Goal: Communication & Community: Answer question/provide support

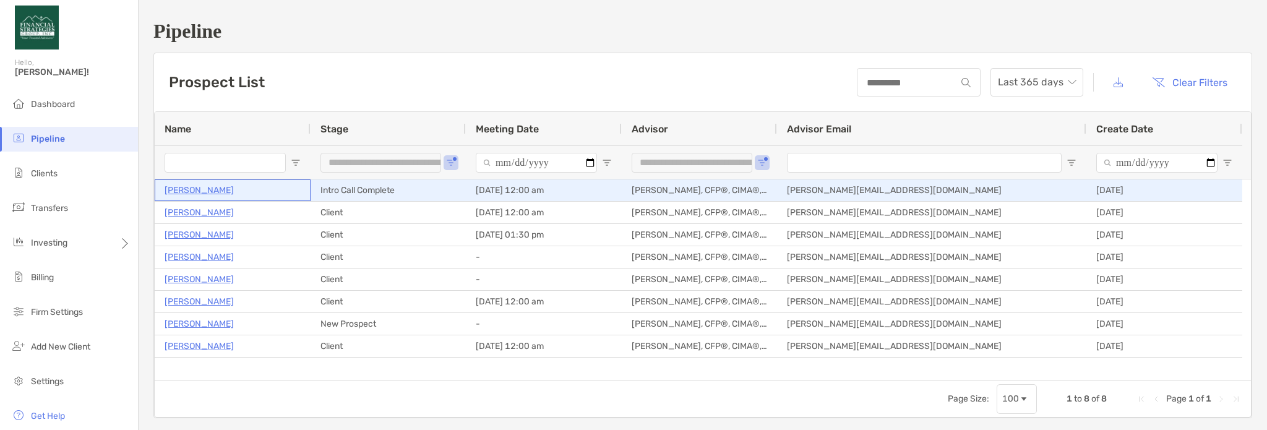
click at [174, 186] on p "[PERSON_NAME]" at bounding box center [199, 190] width 69 height 15
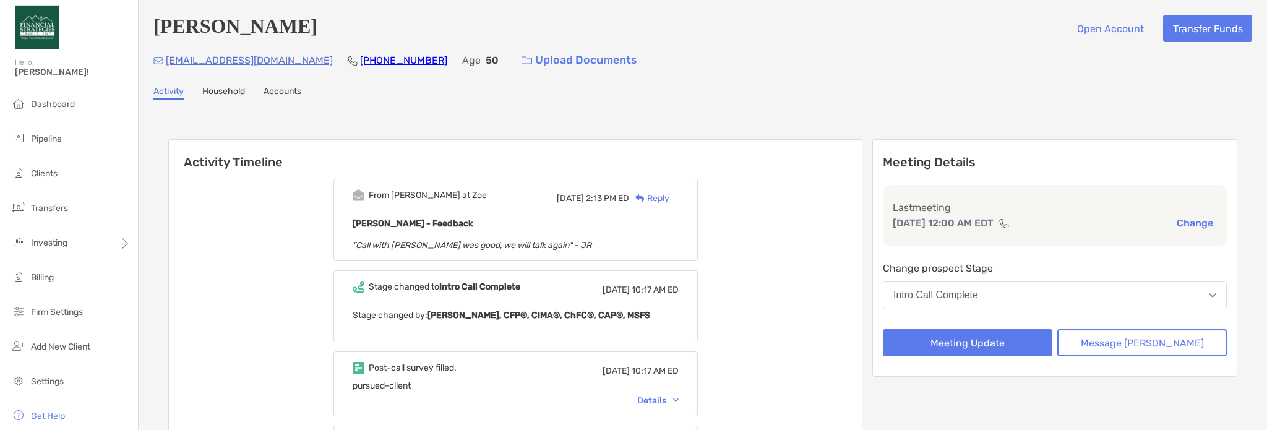
scroll to position [124, 0]
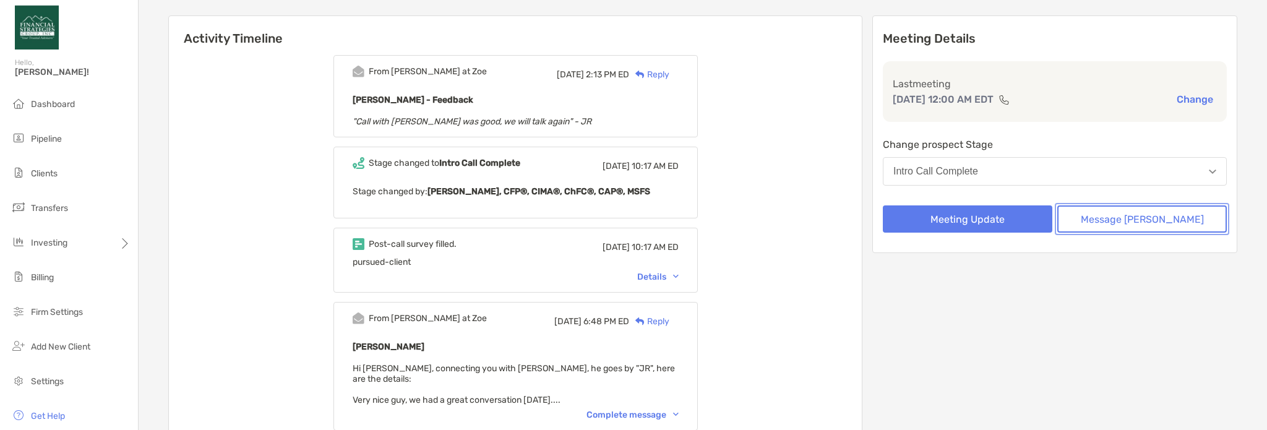
click at [1111, 215] on button "Message Zoe" at bounding box center [1143, 218] width 170 height 27
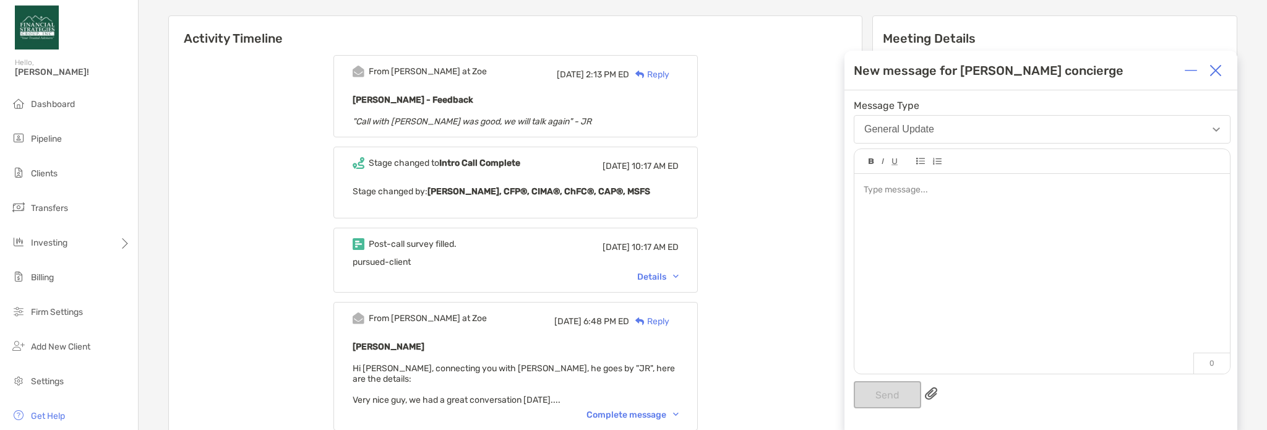
click at [916, 205] on div at bounding box center [1043, 267] width 376 height 187
click at [890, 405] on button "Send" at bounding box center [887, 394] width 67 height 27
